Goal: Information Seeking & Learning: Check status

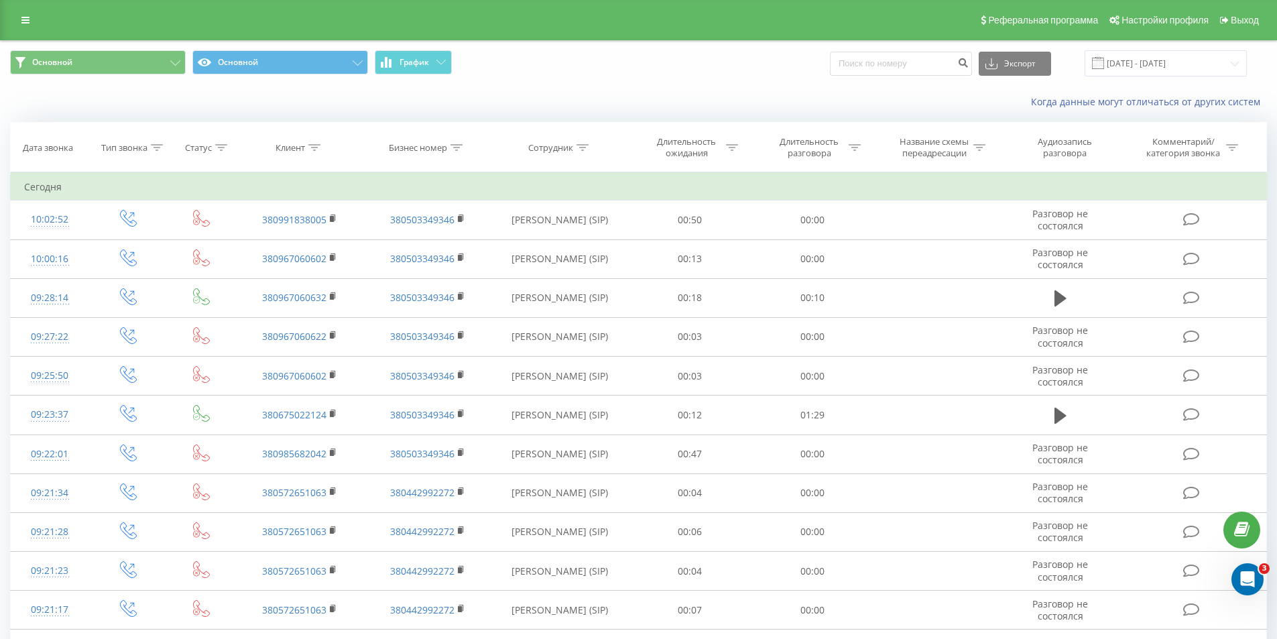
click at [874, 63] on input at bounding box center [901, 64] width 142 height 24
type input "[PHONE_NUMBER]"
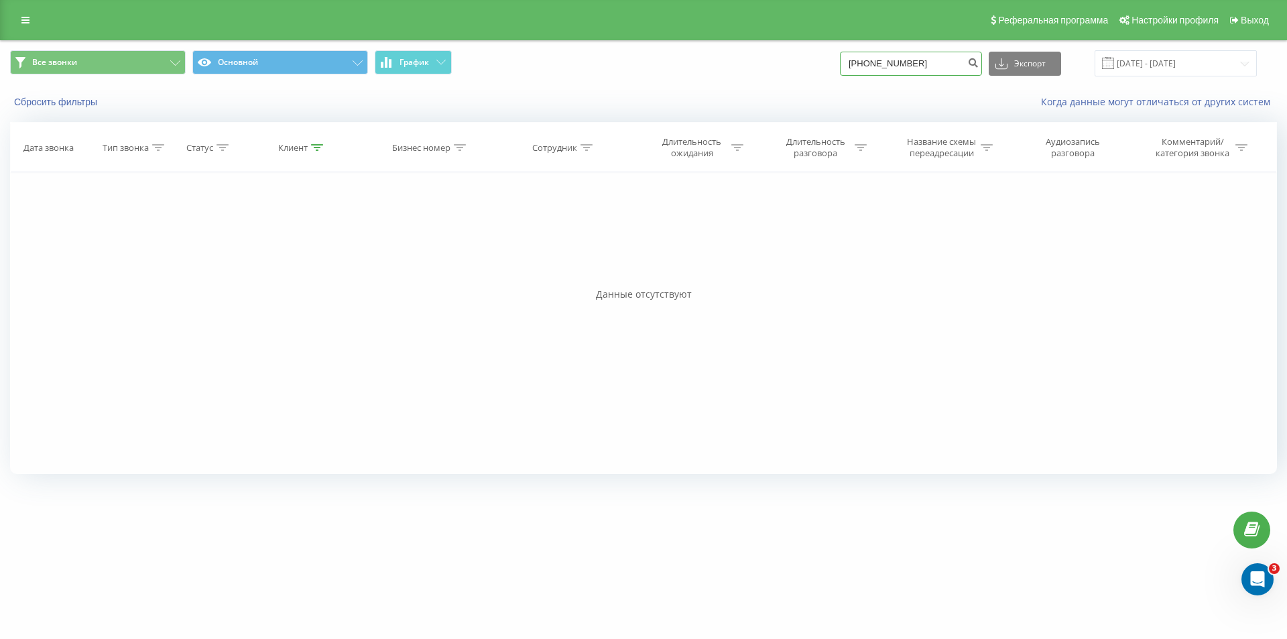
click at [932, 63] on input "[PHONE_NUMBER]" at bounding box center [911, 64] width 142 height 24
click at [920, 60] on input "[PHONE_NUMBER]" at bounding box center [911, 64] width 142 height 24
click at [901, 63] on input "[PHONE_NUMBER]" at bounding box center [911, 64] width 142 height 24
click at [882, 62] on input "+38(0660777833" at bounding box center [911, 64] width 142 height 24
click at [880, 65] on input "+38(0660777833" at bounding box center [911, 64] width 142 height 24
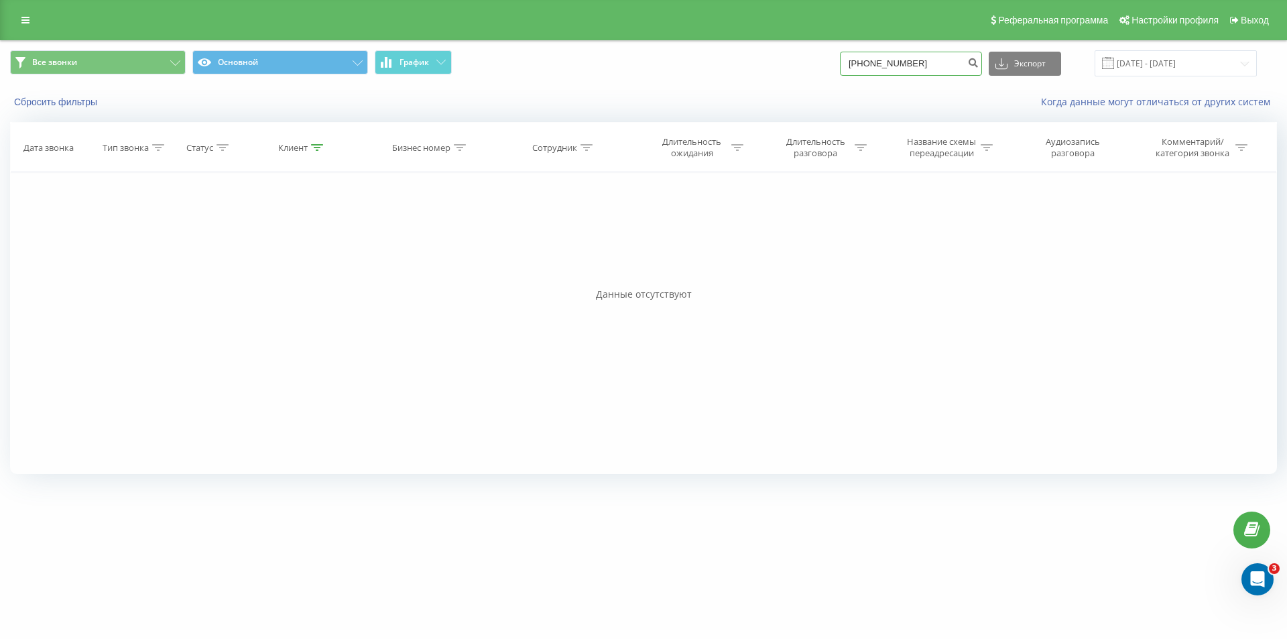
click at [867, 64] on input "[PHONE_NUMBER]" at bounding box center [911, 64] width 142 height 24
type input "380660777833"
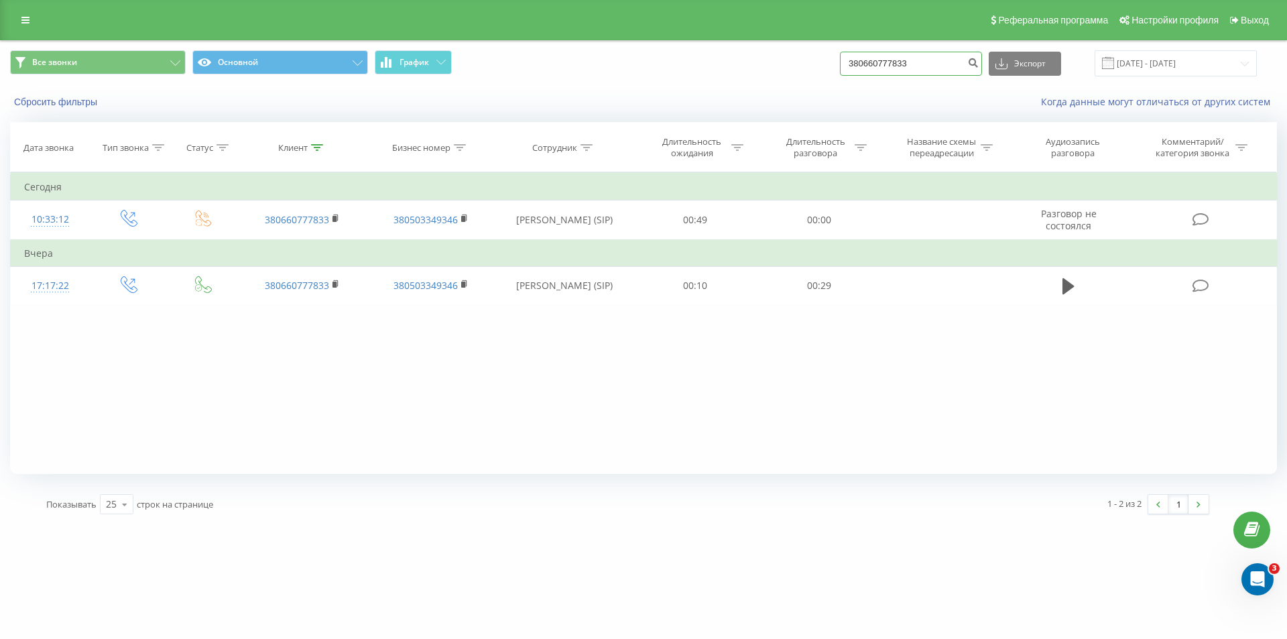
click at [923, 57] on input "380660777833" at bounding box center [911, 64] width 142 height 24
paste input "+38(050)-487-31-73"
click at [928, 66] on input "+38(050)-487-31-73" at bounding box center [911, 64] width 142 height 24
click at [933, 64] on input "+38(050)-487-31-73" at bounding box center [911, 64] width 142 height 24
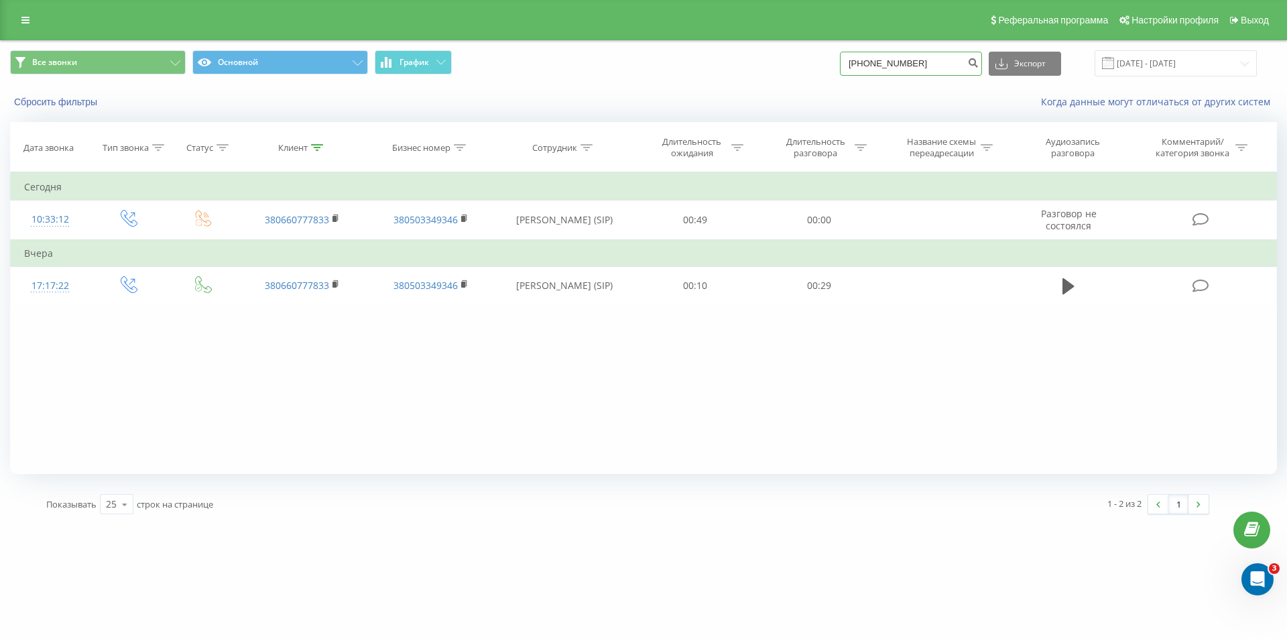
click at [934, 64] on input "+38(050)-487-31-73" at bounding box center [911, 64] width 142 height 24
click at [930, 60] on input "+38(050)-487-31-73" at bounding box center [911, 64] width 142 height 24
click at [920, 62] on input "+38(050)-487-3173" at bounding box center [911, 64] width 142 height 24
type input "380504873173"
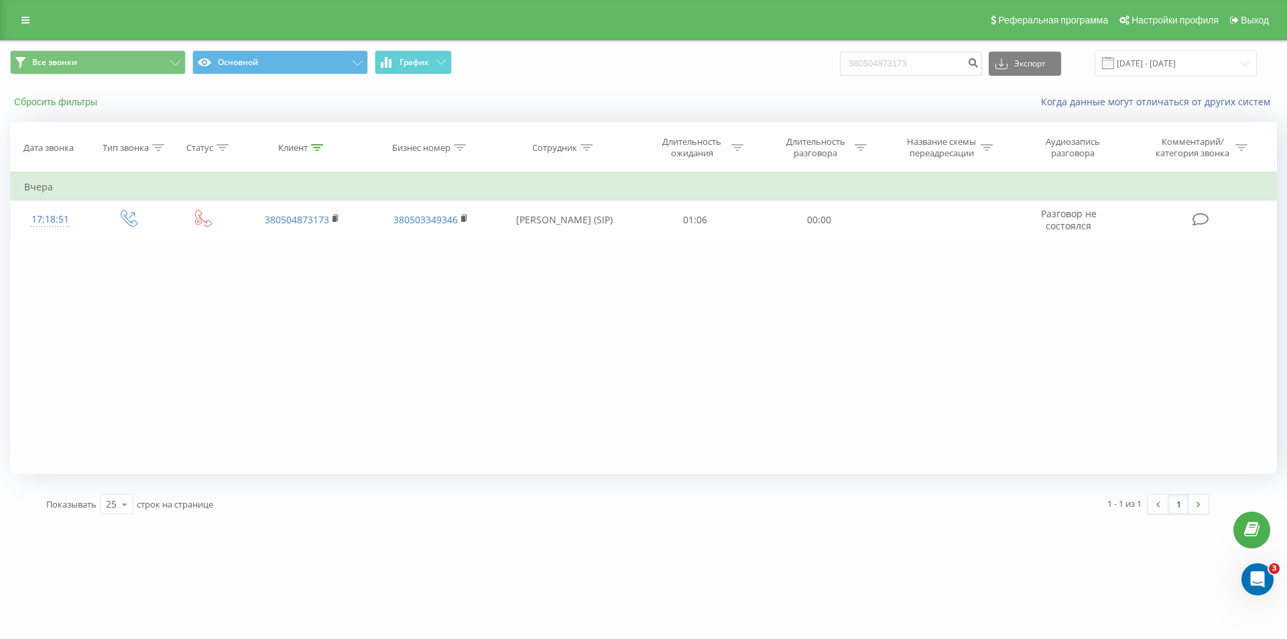
click at [81, 100] on button "Сбросить фильтры" at bounding box center [57, 102] width 94 height 12
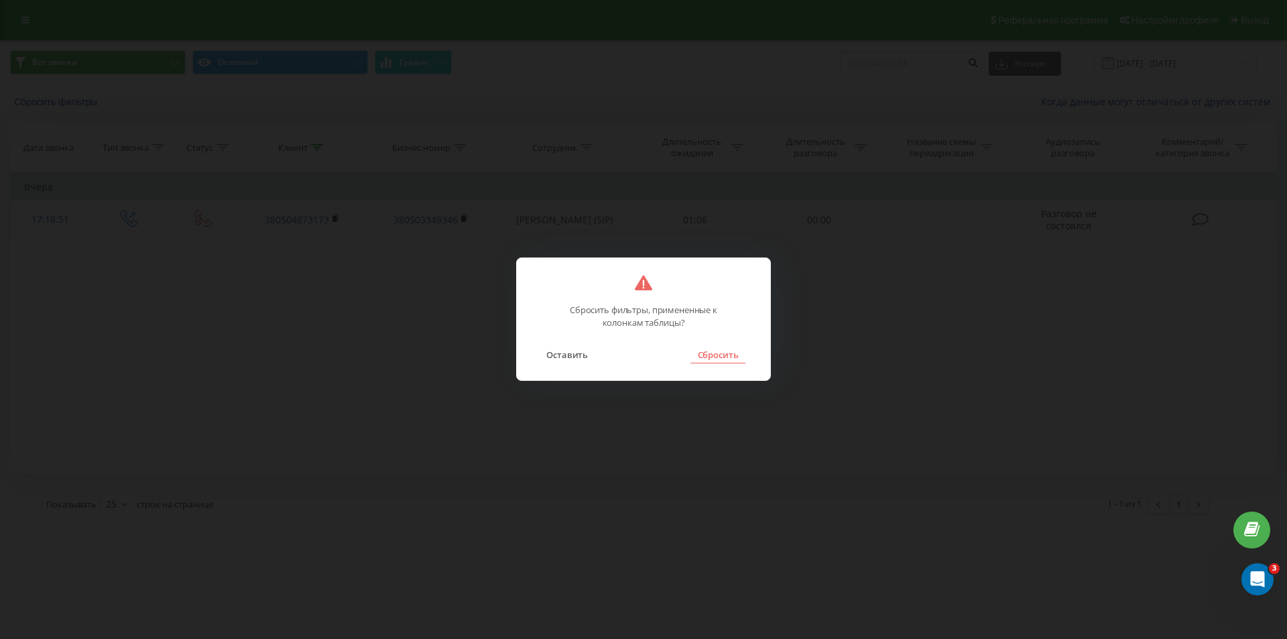
click at [694, 357] on button "Сбросить" at bounding box center [717, 354] width 54 height 17
